Goal: Task Accomplishment & Management: Use online tool/utility

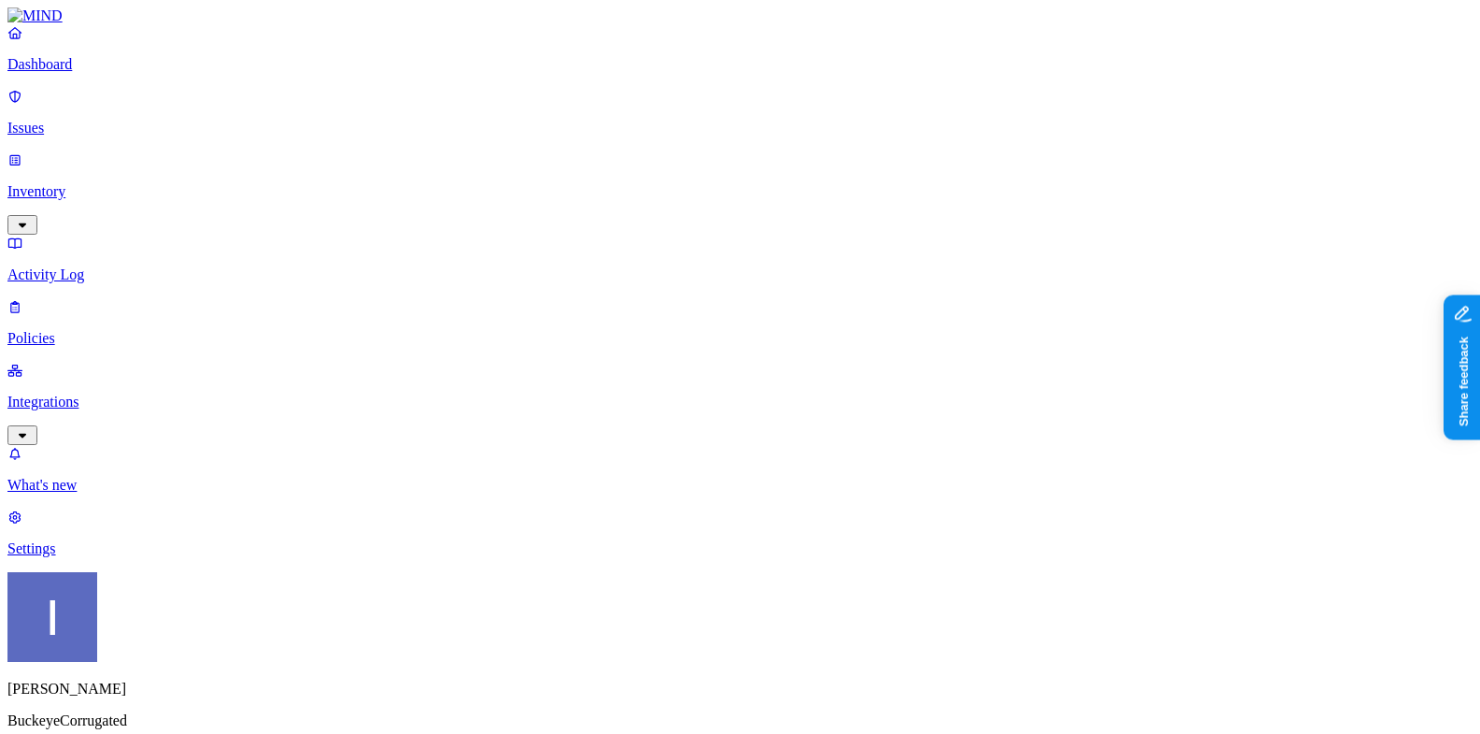
click at [75, 393] on p "Integrations" at bounding box center [739, 401] width 1465 height 17
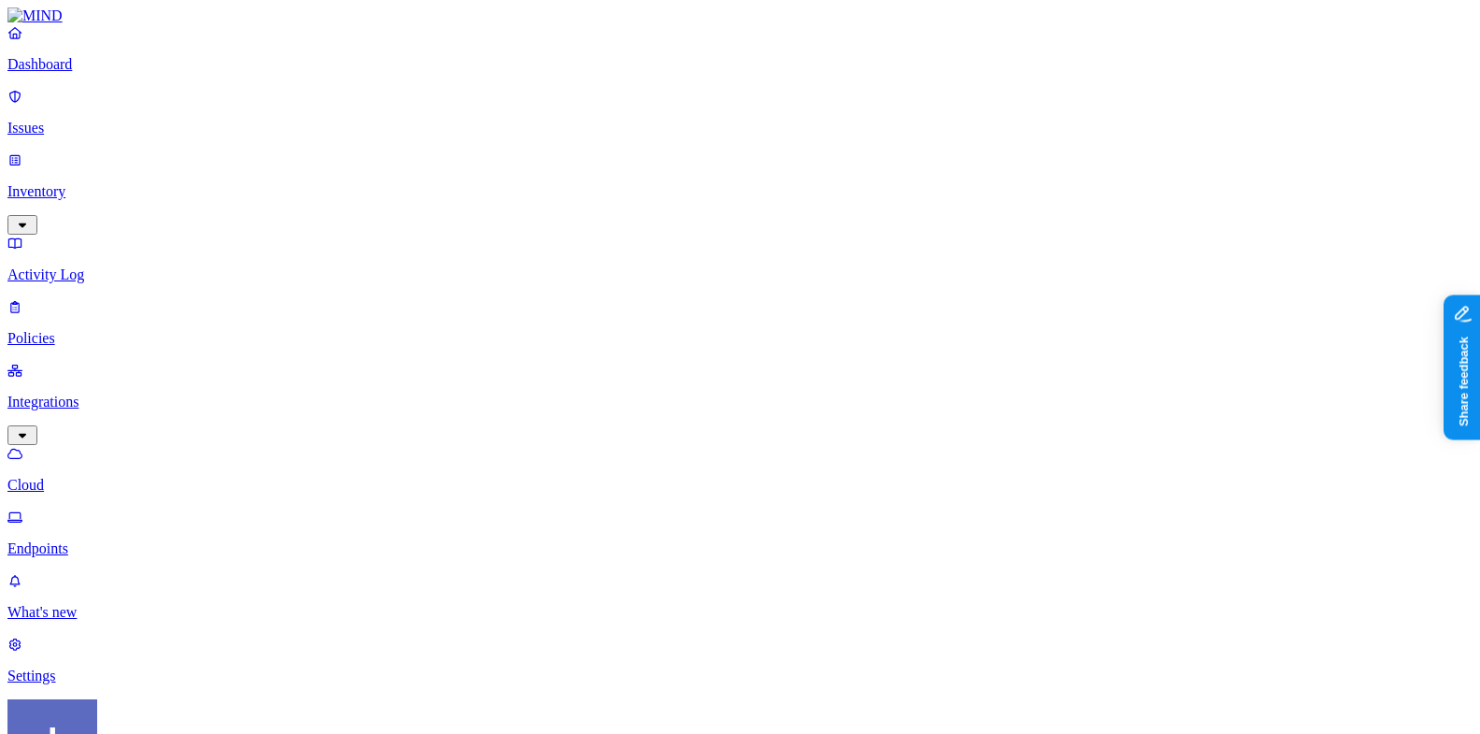
click at [114, 393] on p "Integrations" at bounding box center [739, 401] width 1465 height 17
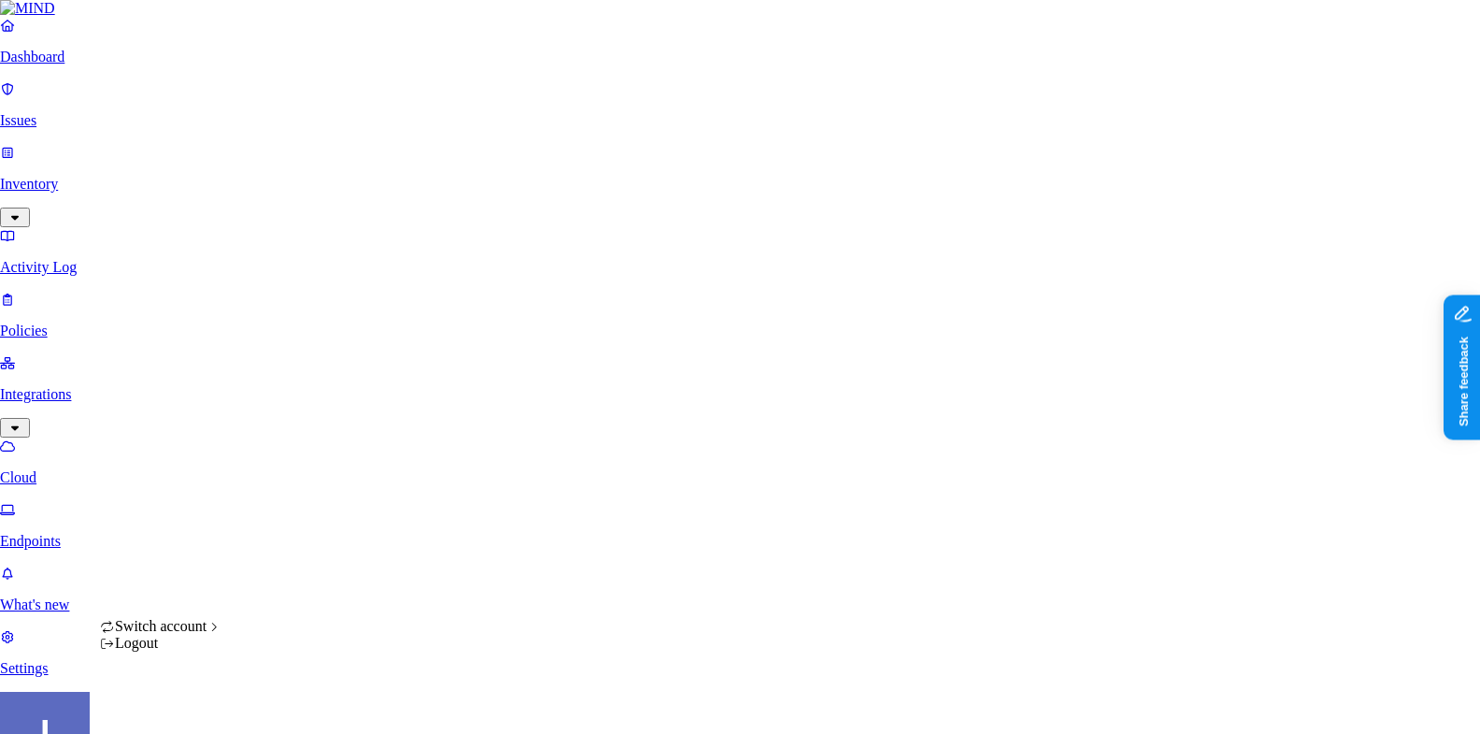
click at [181, 712] on html "Dashboard Issues Inventory Activity Log Policies Integrations Cloud Endpoints W…" at bounding box center [740, 582] width 1480 height 1165
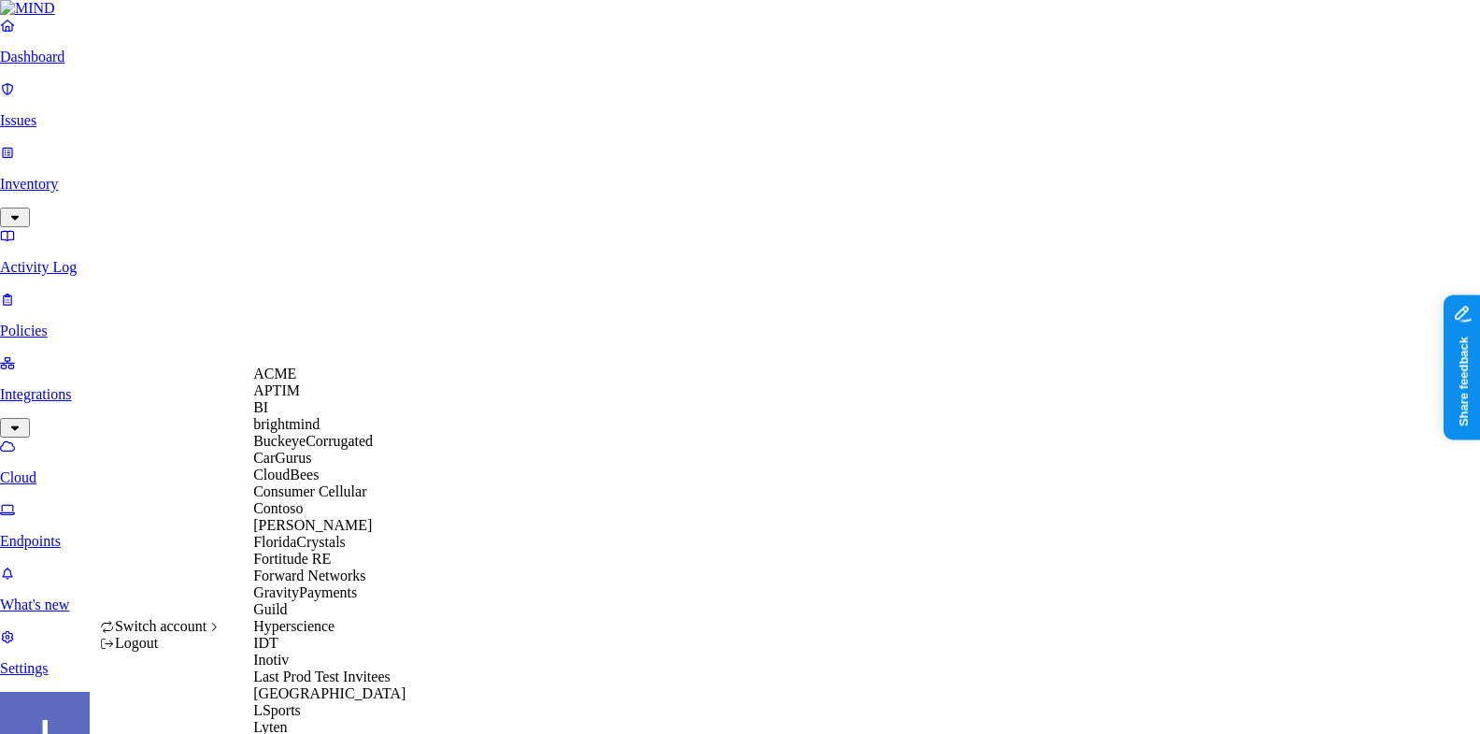
scroll to position [735, 0]
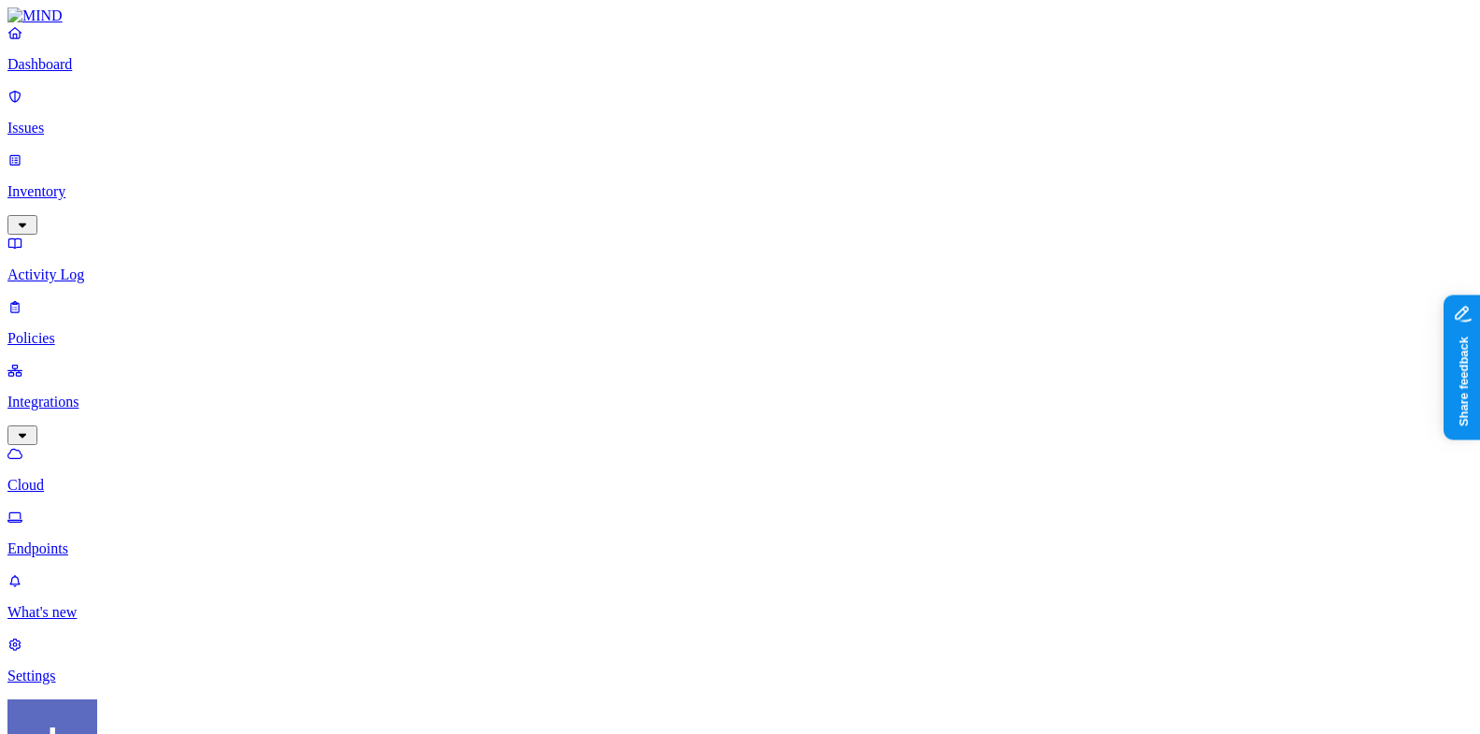
click at [62, 24] on link at bounding box center [739, 15] width 1465 height 17
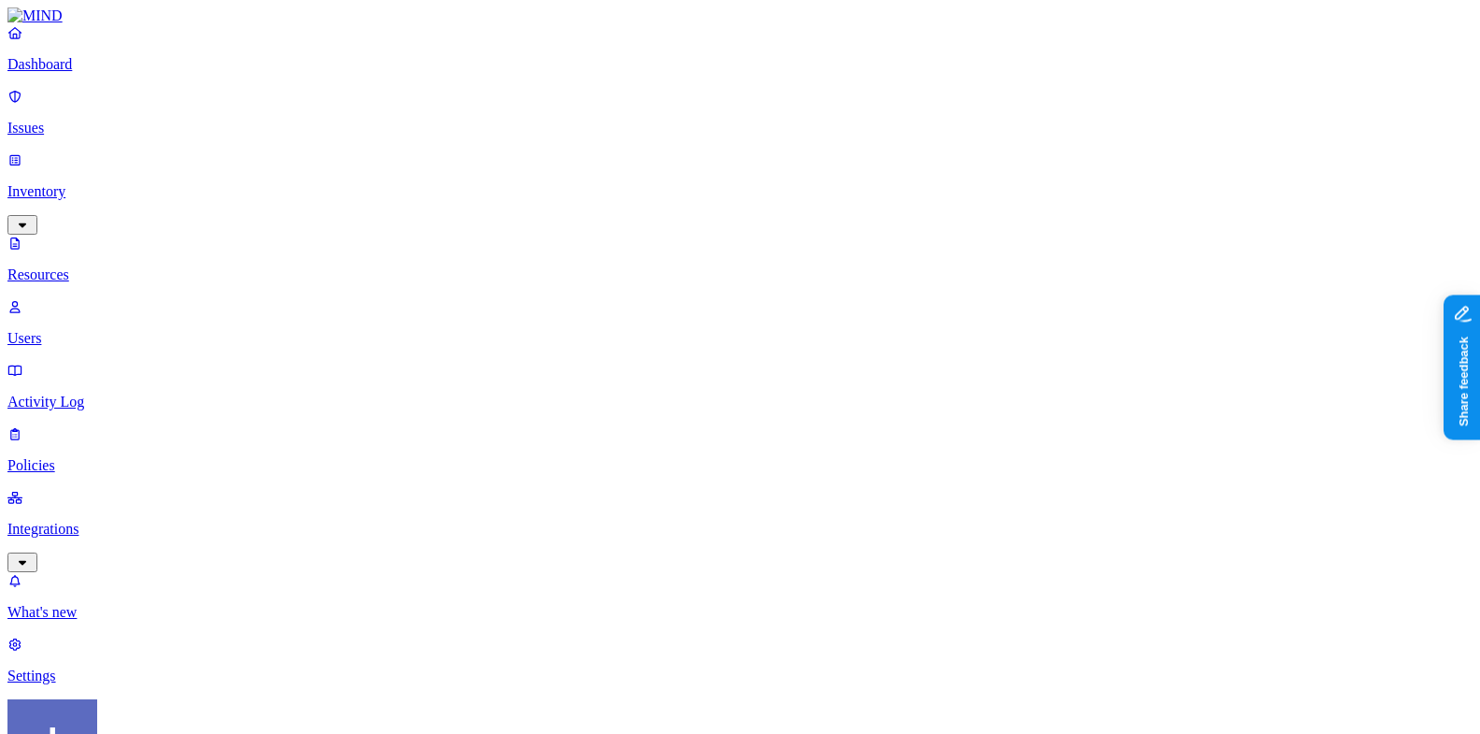
click at [55, 73] on p "Dashboard" at bounding box center [739, 64] width 1465 height 17
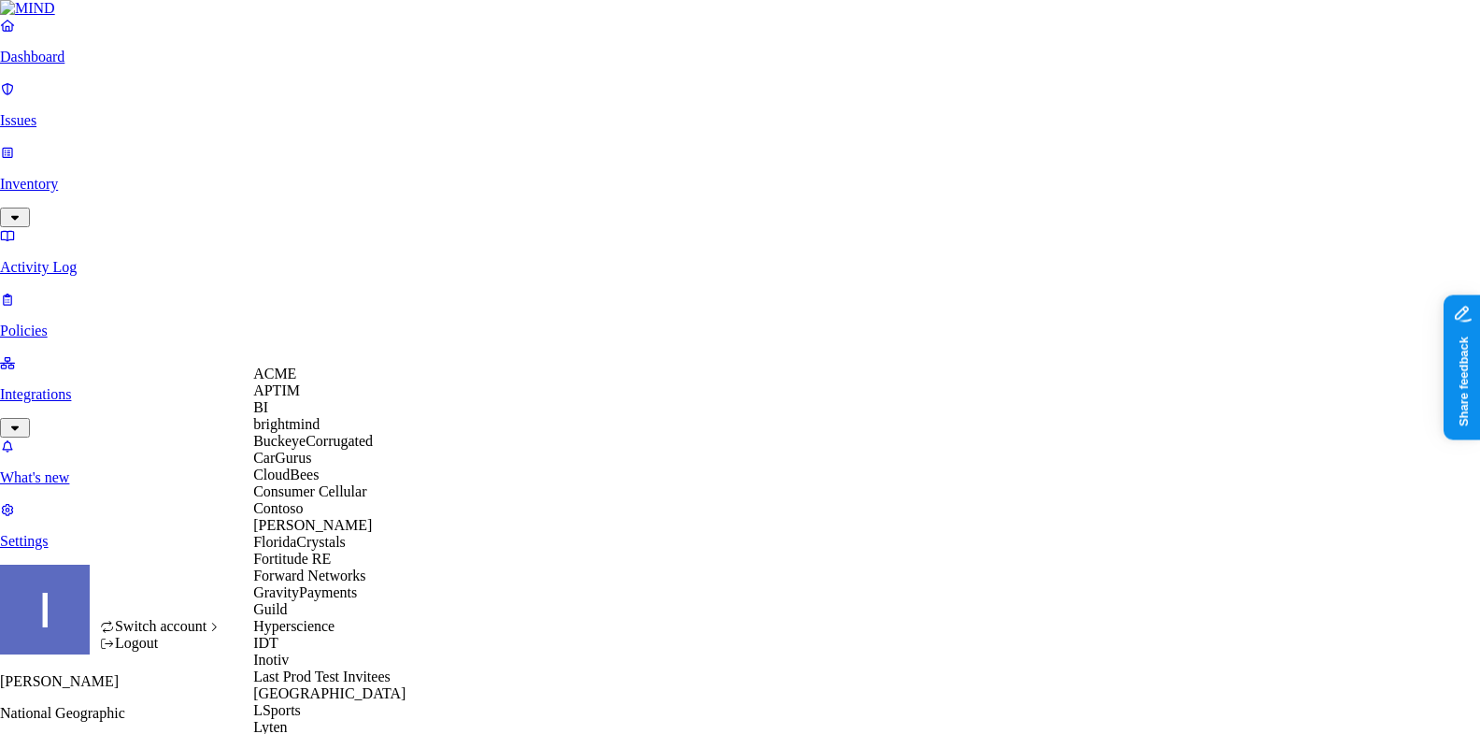
click at [331, 449] on span "BuckeyeCorrugated" at bounding box center [313, 441] width 120 height 16
